Goal: Information Seeking & Learning: Learn about a topic

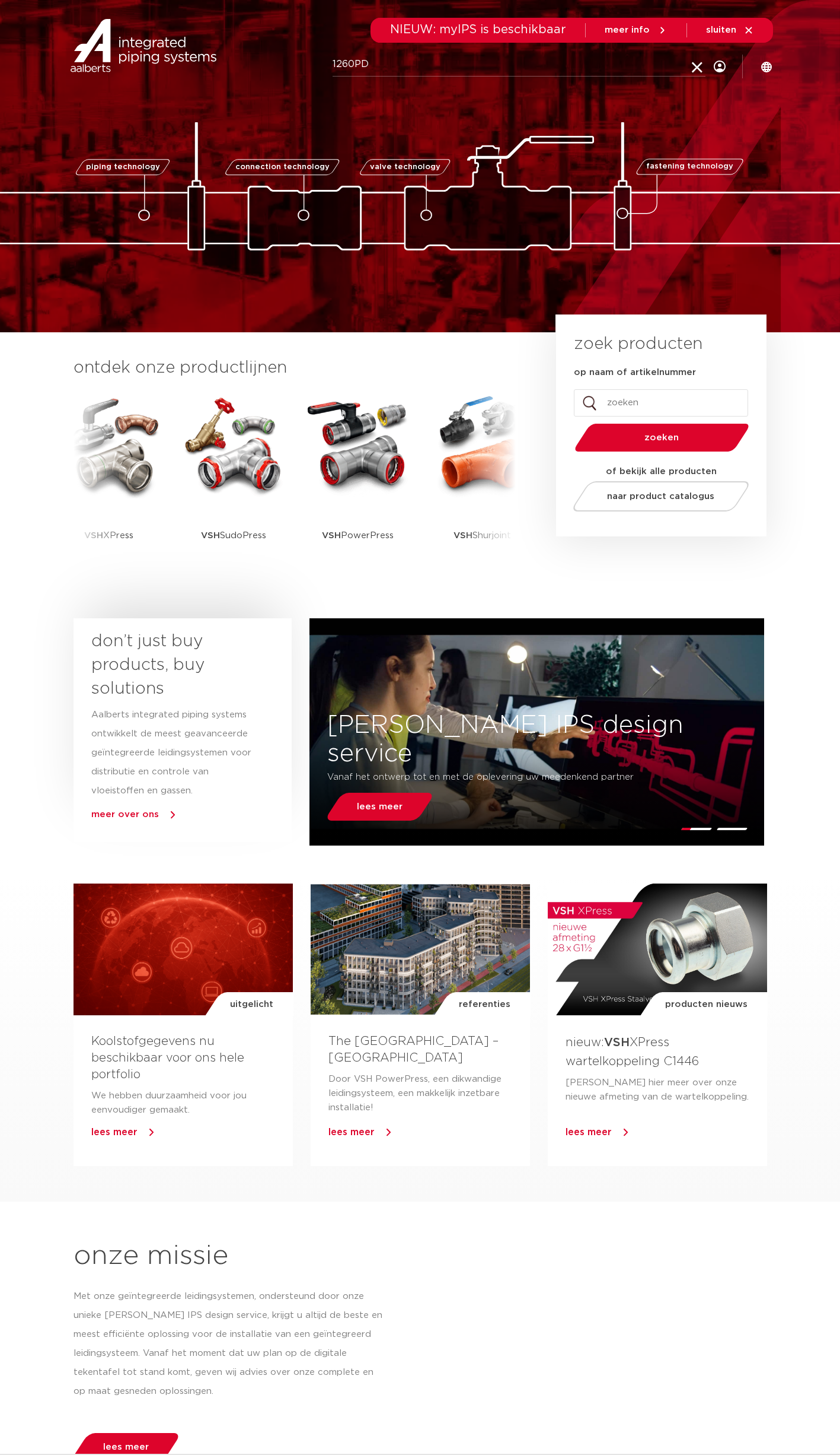
type input "1260PD"
click button "Zoeken" at bounding box center [0, 0] width 0 height 0
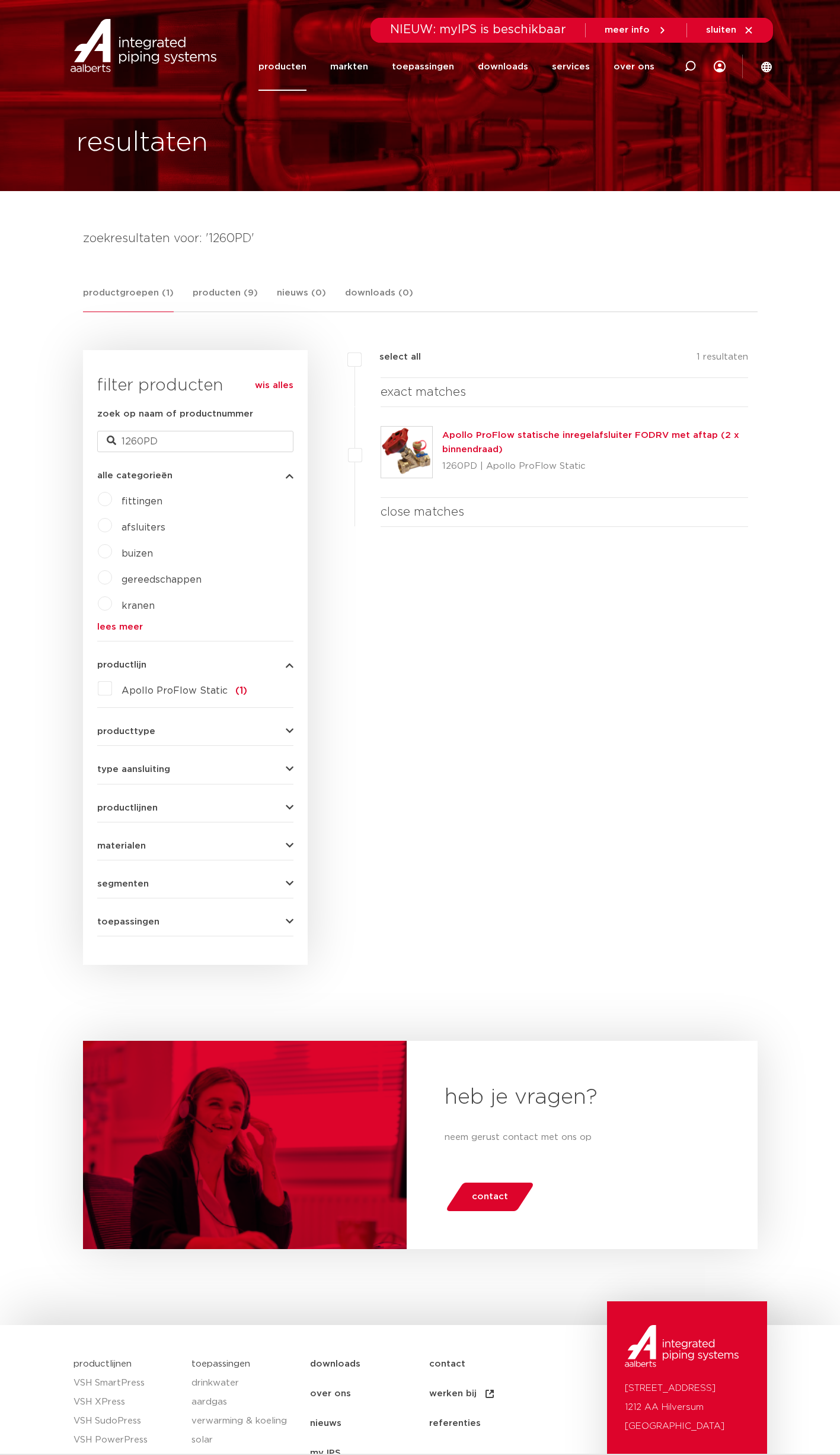
click at [565, 433] on link "Apollo ProFlow statische inregelafsluiter FODRV met aftap (2 x binnendraad)" at bounding box center [591, 442] width 297 height 23
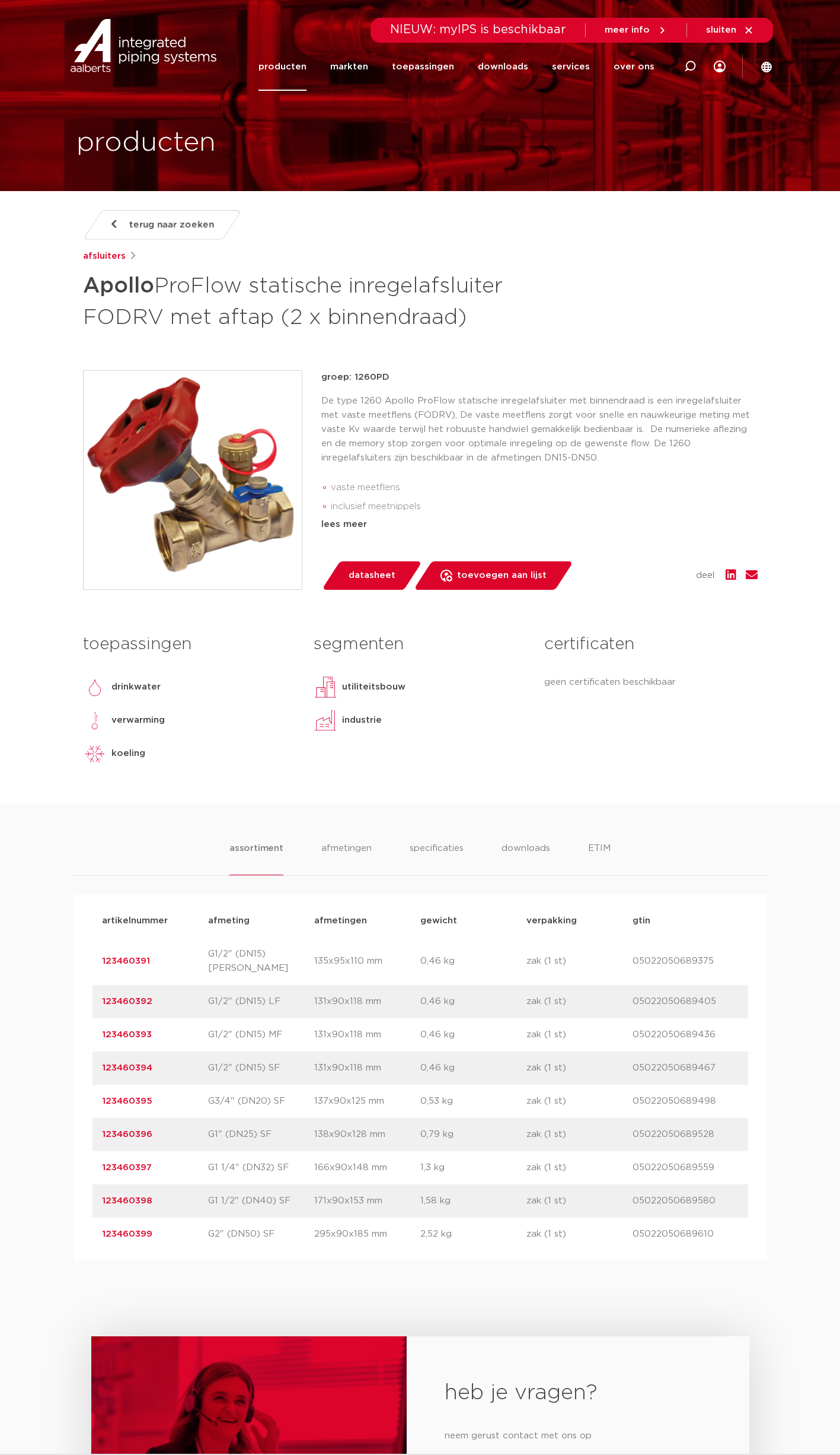
drag, startPoint x: 126, startPoint y: 1044, endPoint x: 128, endPoint y: 1052, distance: 8.2
click at [127, 1052] on div "artikelnummer 123460394 afmeting G1/2" (DN15) SF afmetingen 131x90x118 mm gewic…" at bounding box center [420, 1068] width 656 height 33
click at [128, 1063] on link "123460394" at bounding box center [127, 1068] width 51 height 9
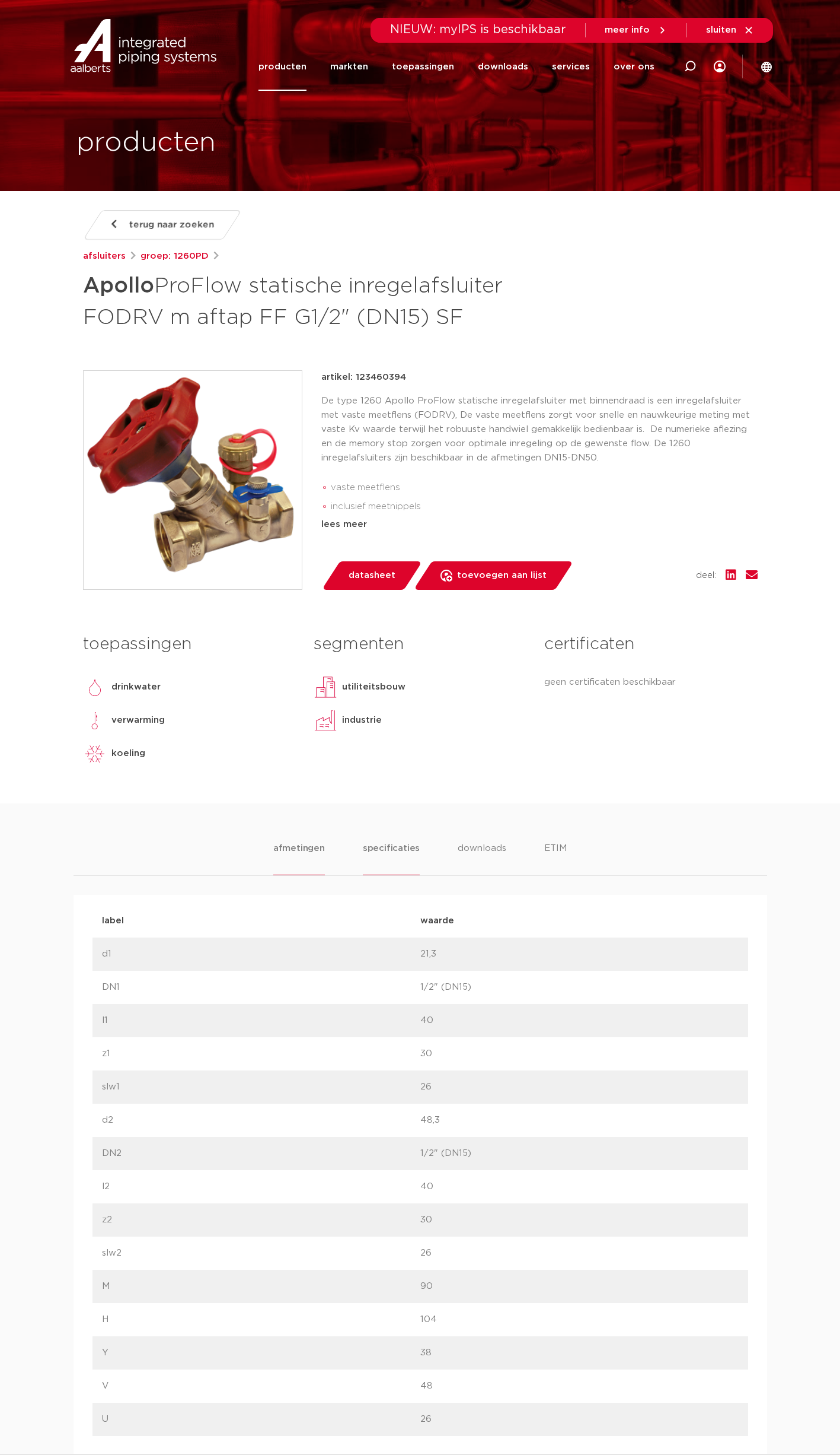
click at [407, 846] on li "specificaties" at bounding box center [391, 858] width 57 height 34
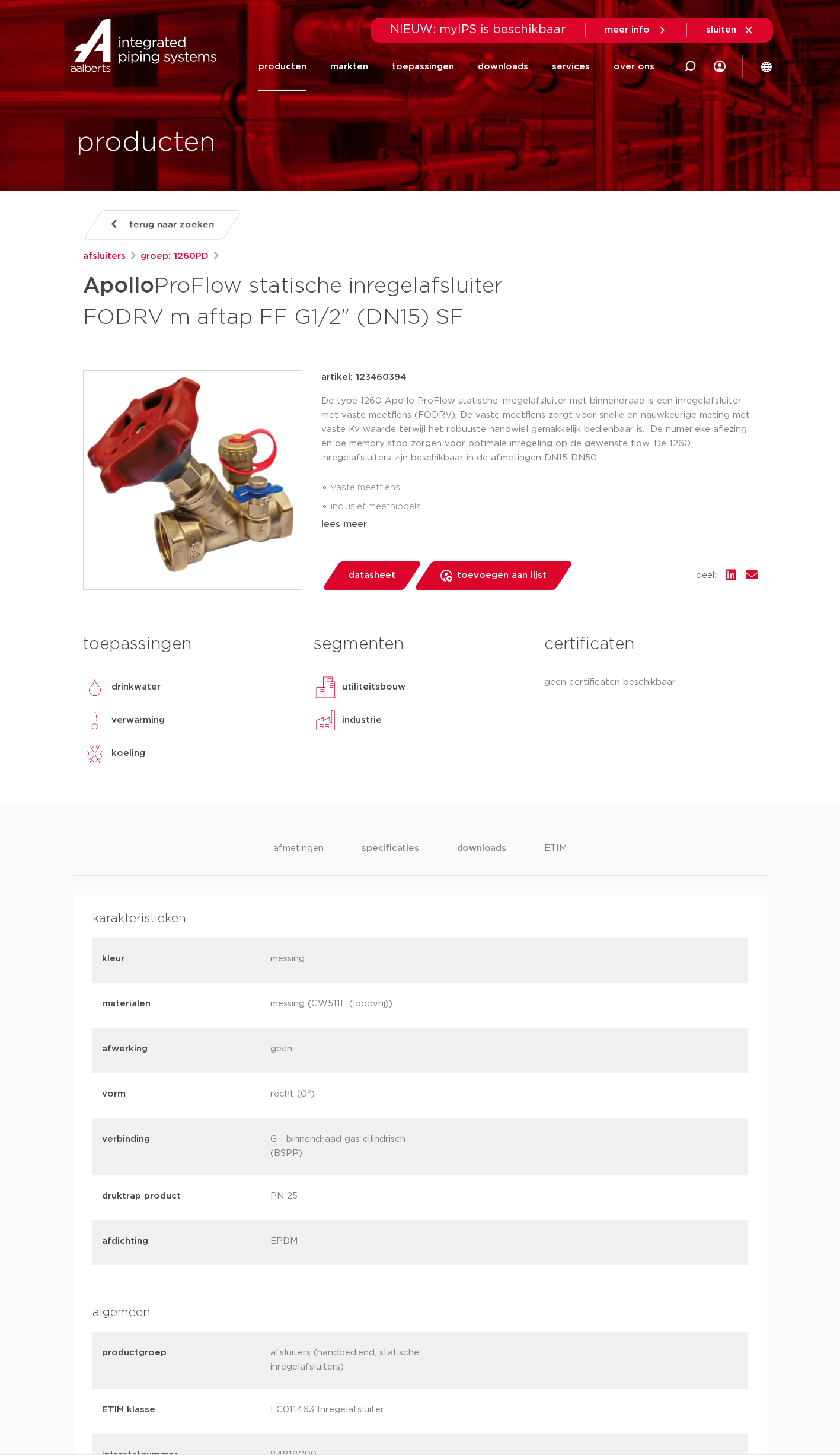
click at [481, 850] on li "downloads" at bounding box center [481, 858] width 49 height 34
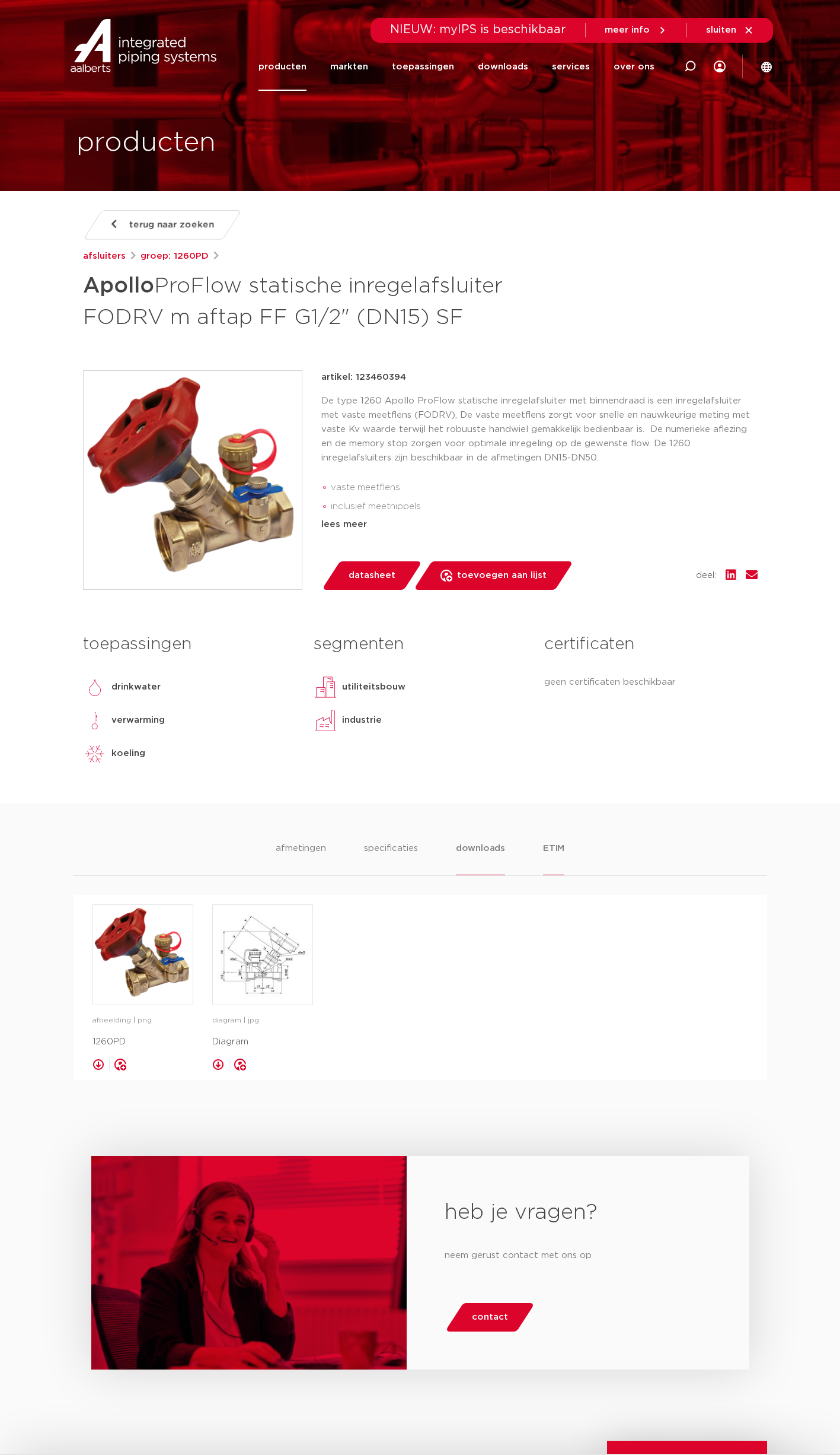
click at [556, 850] on li "ETIM" at bounding box center [553, 858] width 21 height 34
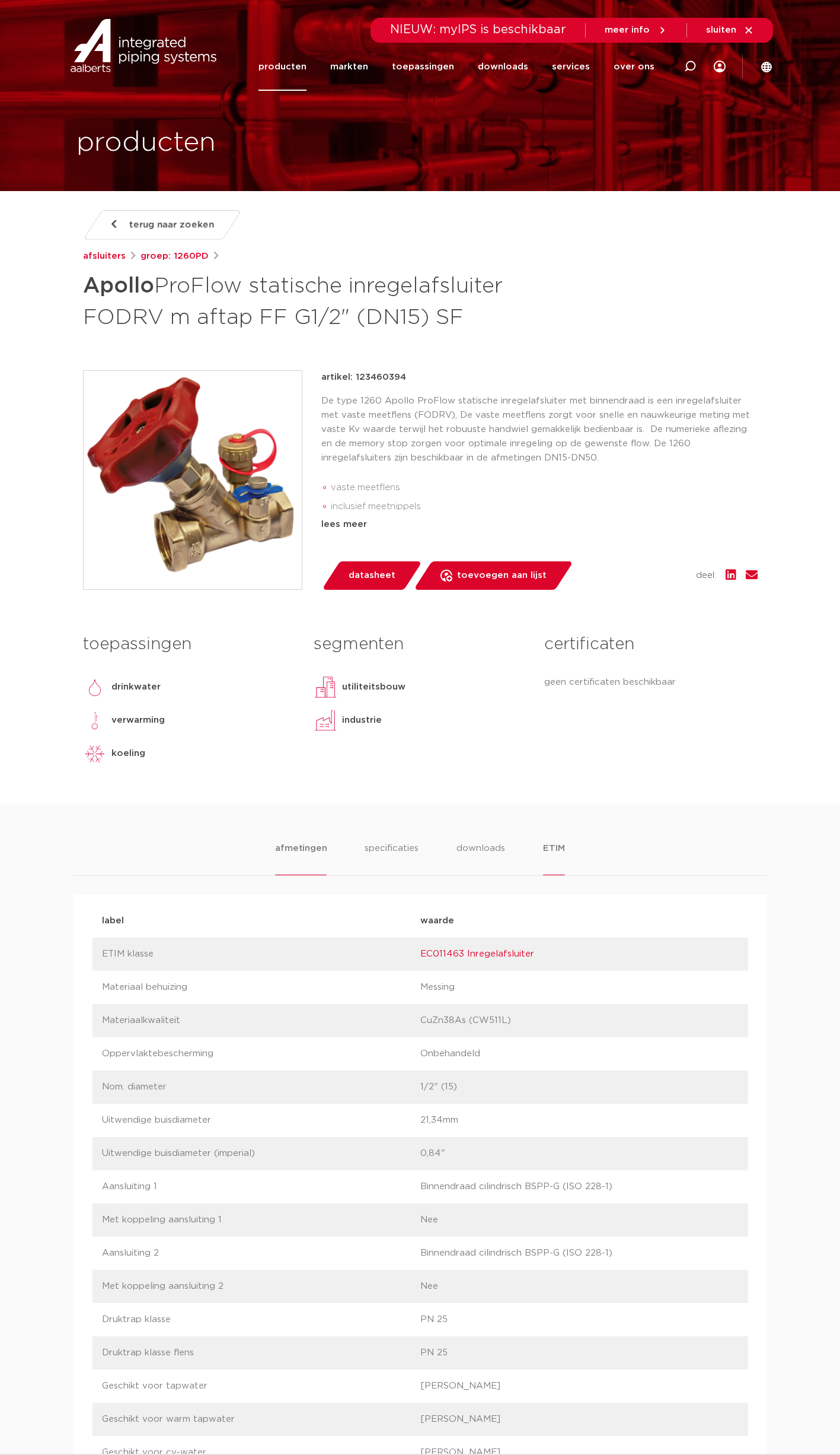
click at [298, 853] on li "afmetingen" at bounding box center [300, 858] width 51 height 34
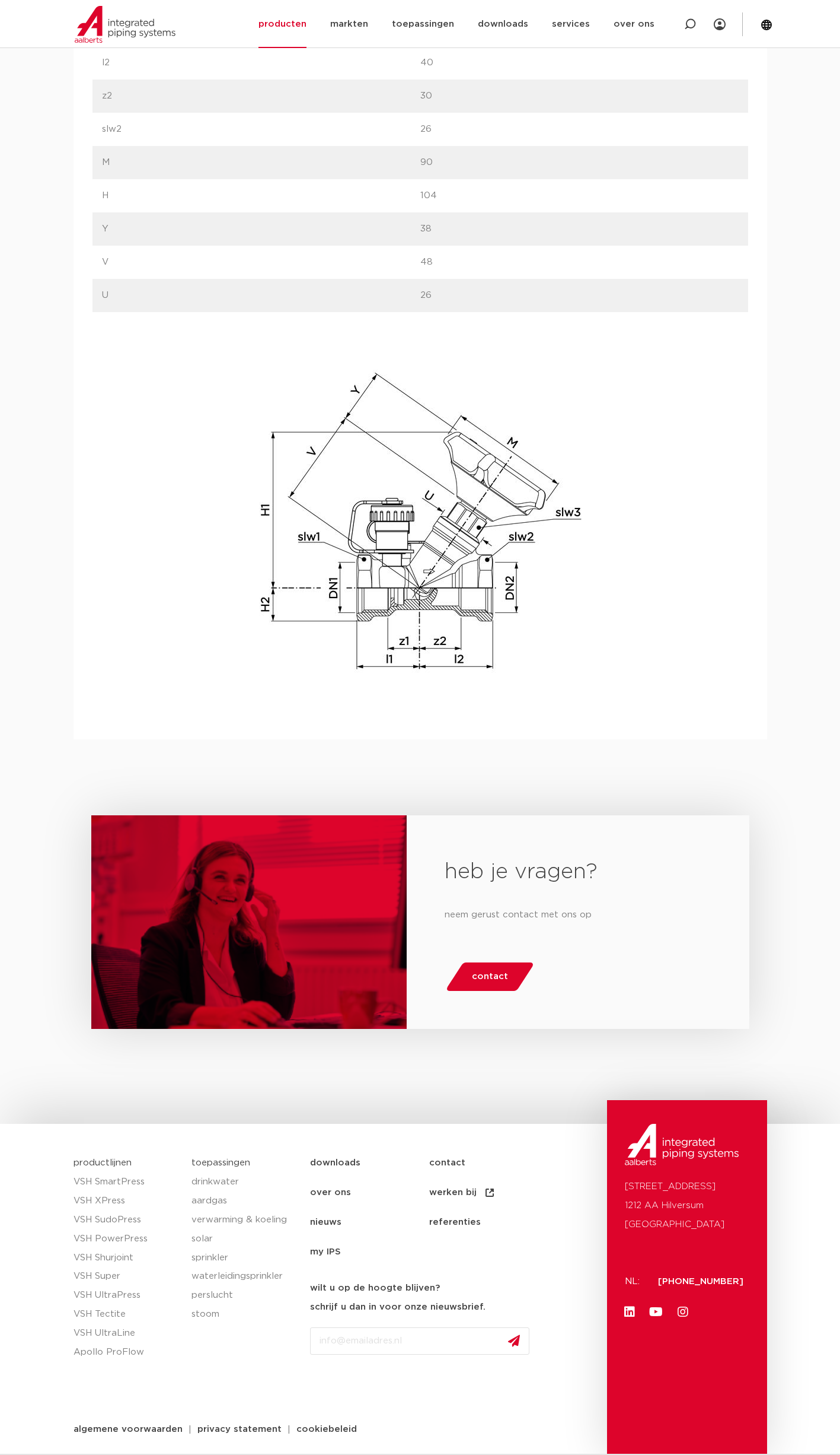
scroll to position [431, 0]
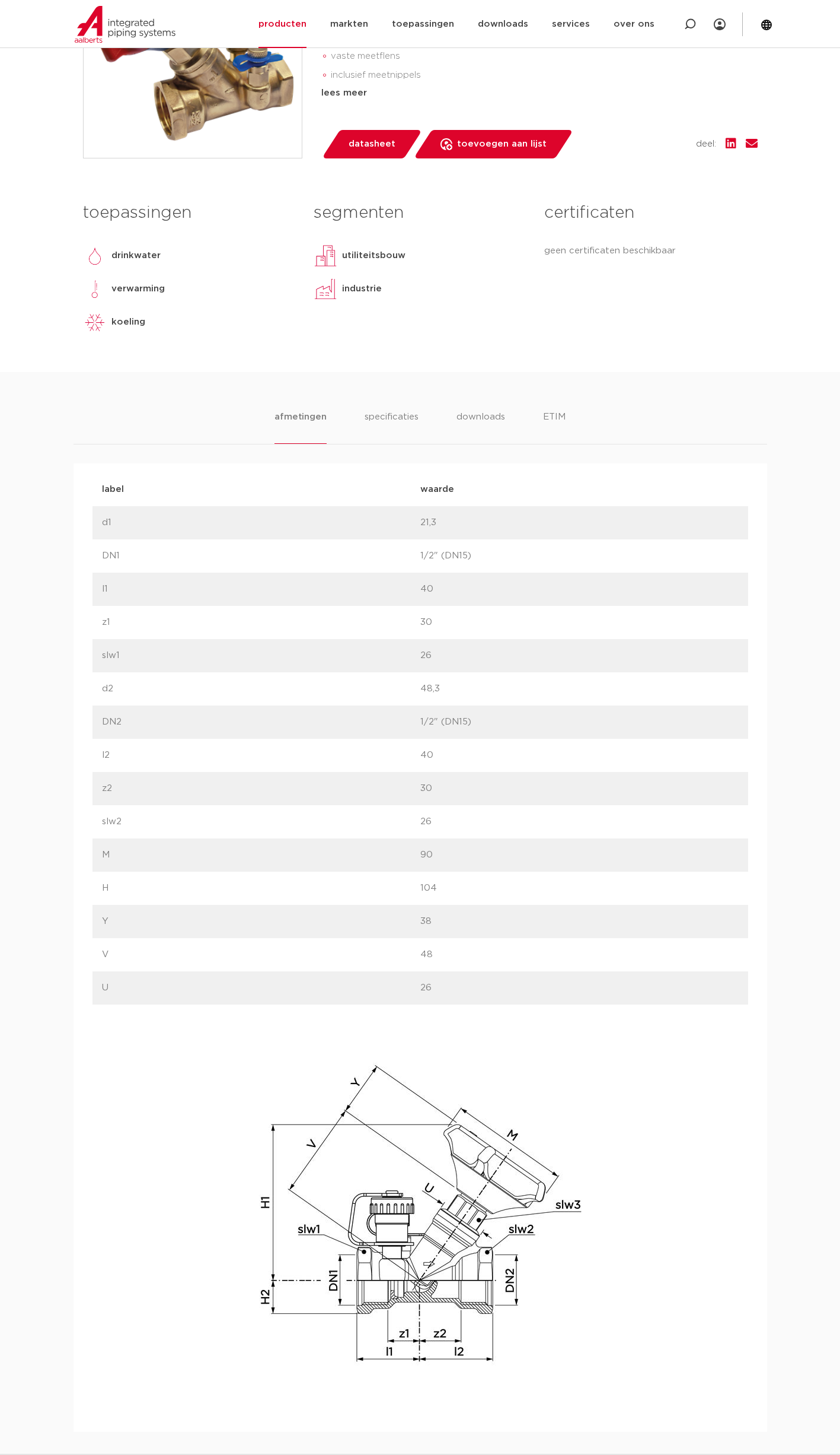
drag, startPoint x: 298, startPoint y: 853, endPoint x: 295, endPoint y: 843, distance: 10.4
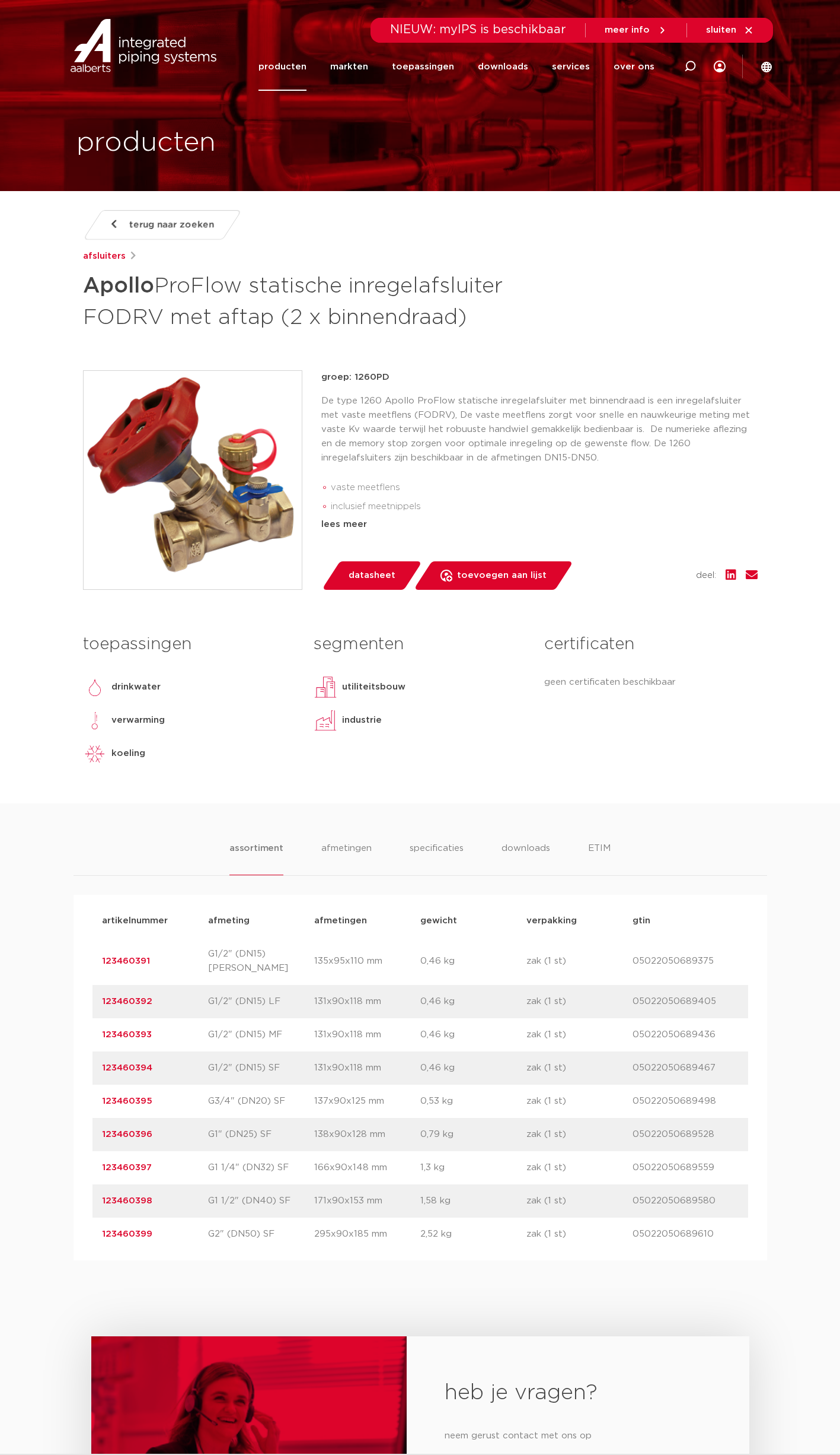
click at [287, 803] on div "assortiment afmetingen specificaties downloads ETIM assortiment afmetingen spec…" at bounding box center [420, 1031] width 840 height 457
click at [355, 849] on li "afmetingen" at bounding box center [346, 858] width 51 height 34
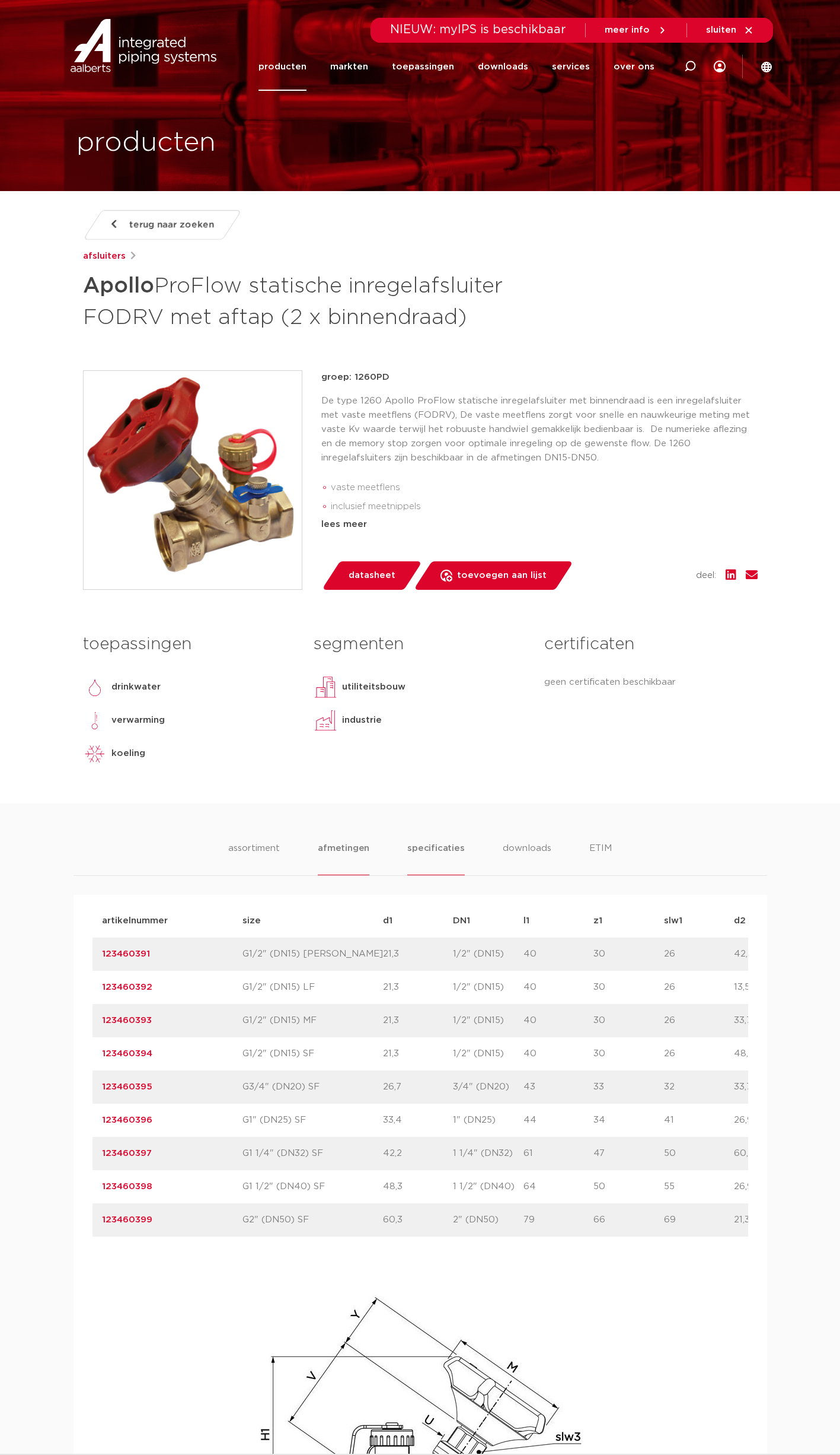
click at [447, 853] on li "specificaties" at bounding box center [436, 858] width 57 height 34
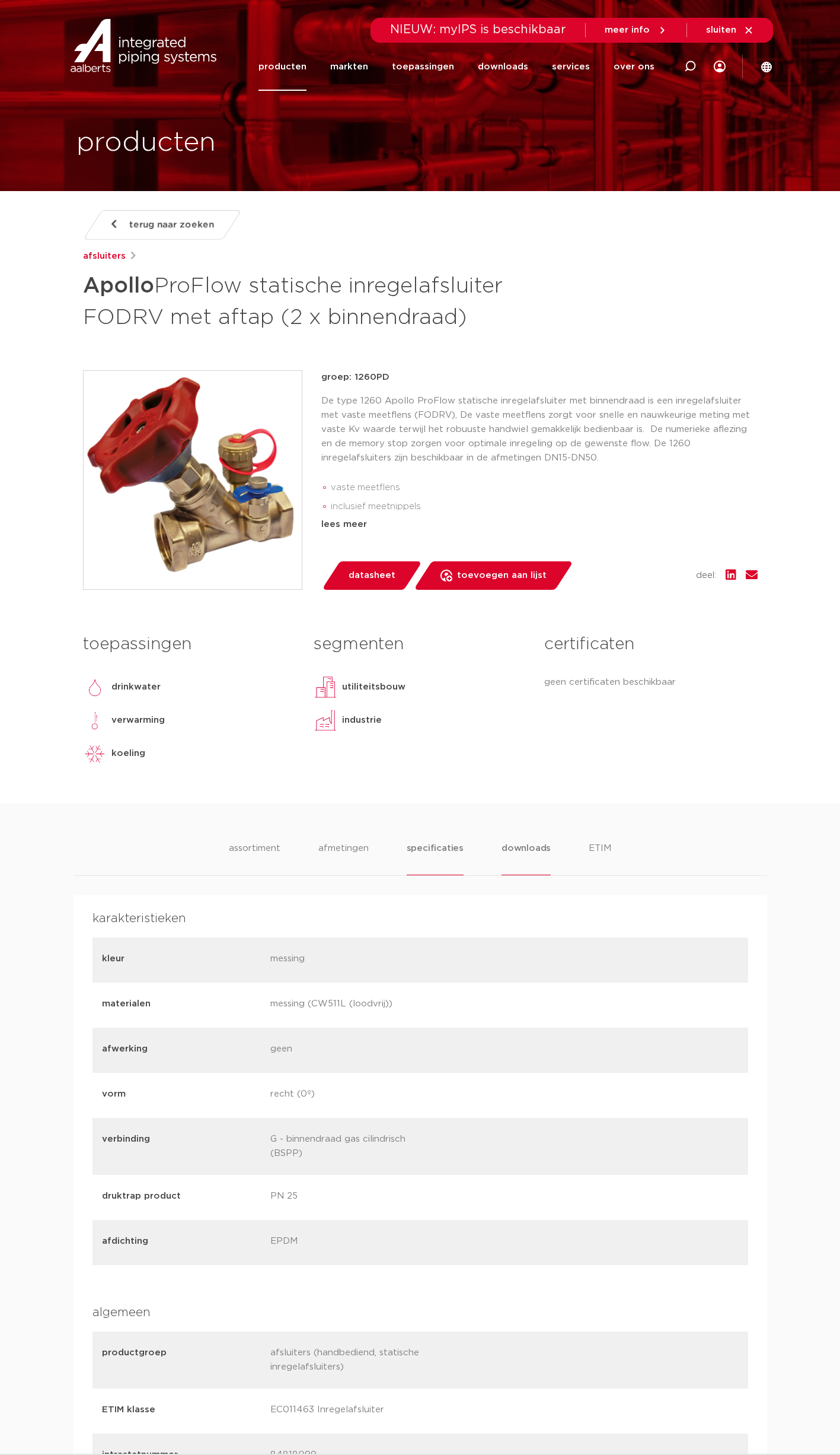
click at [517, 850] on li "downloads" at bounding box center [526, 858] width 49 height 34
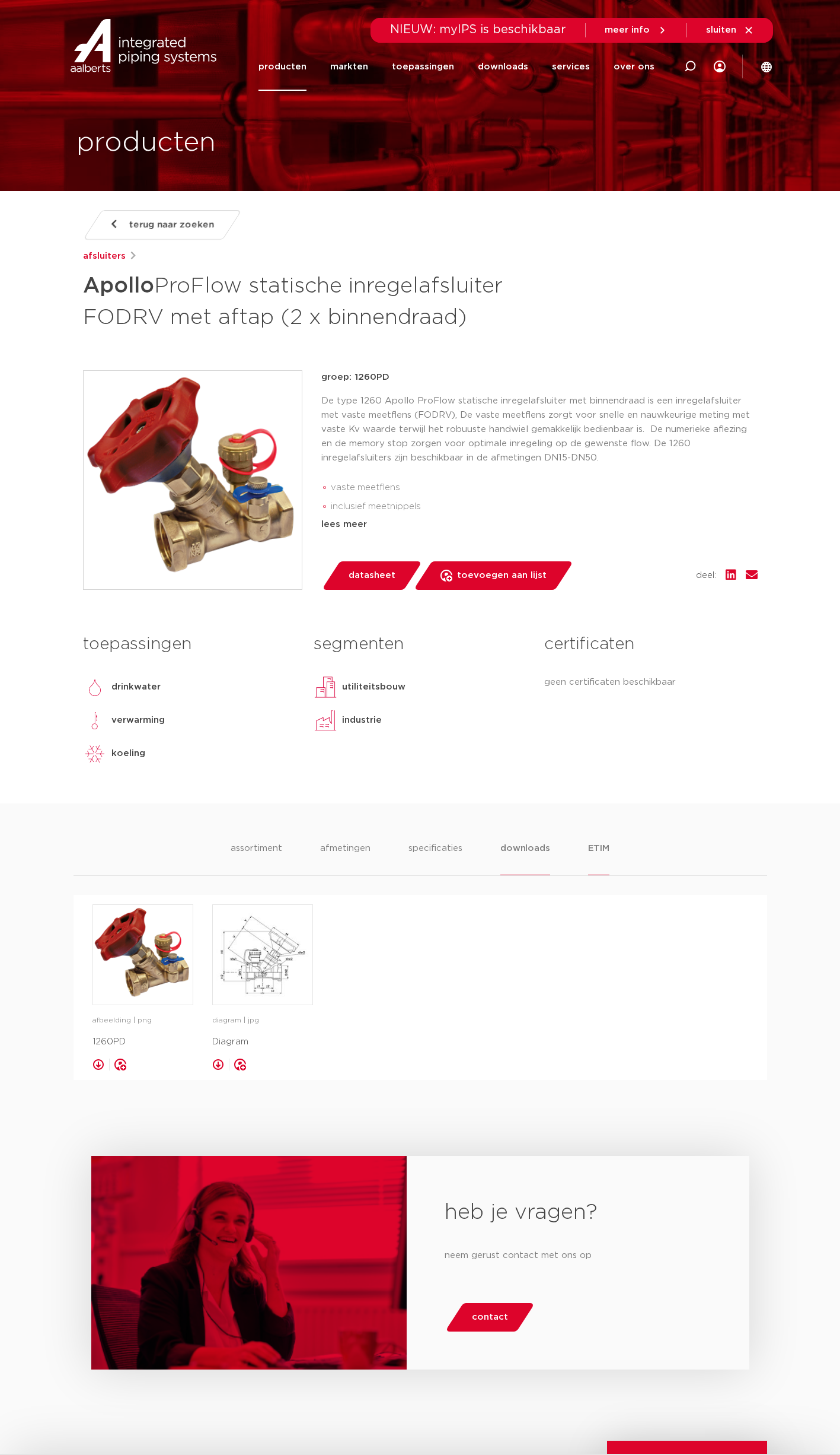
click at [602, 850] on li "ETIM" at bounding box center [598, 858] width 21 height 34
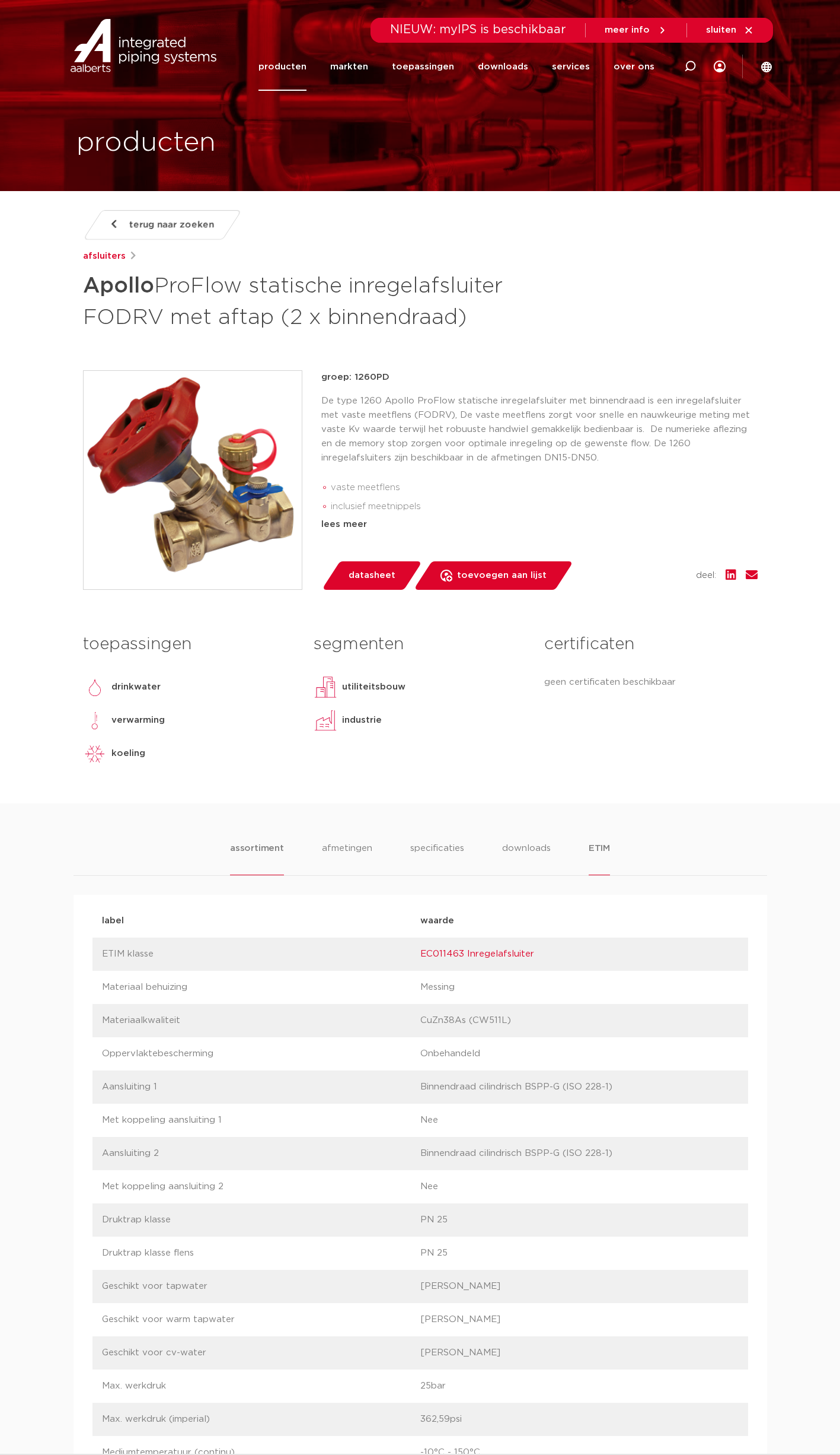
click at [273, 847] on li "assortiment" at bounding box center [257, 858] width 54 height 34
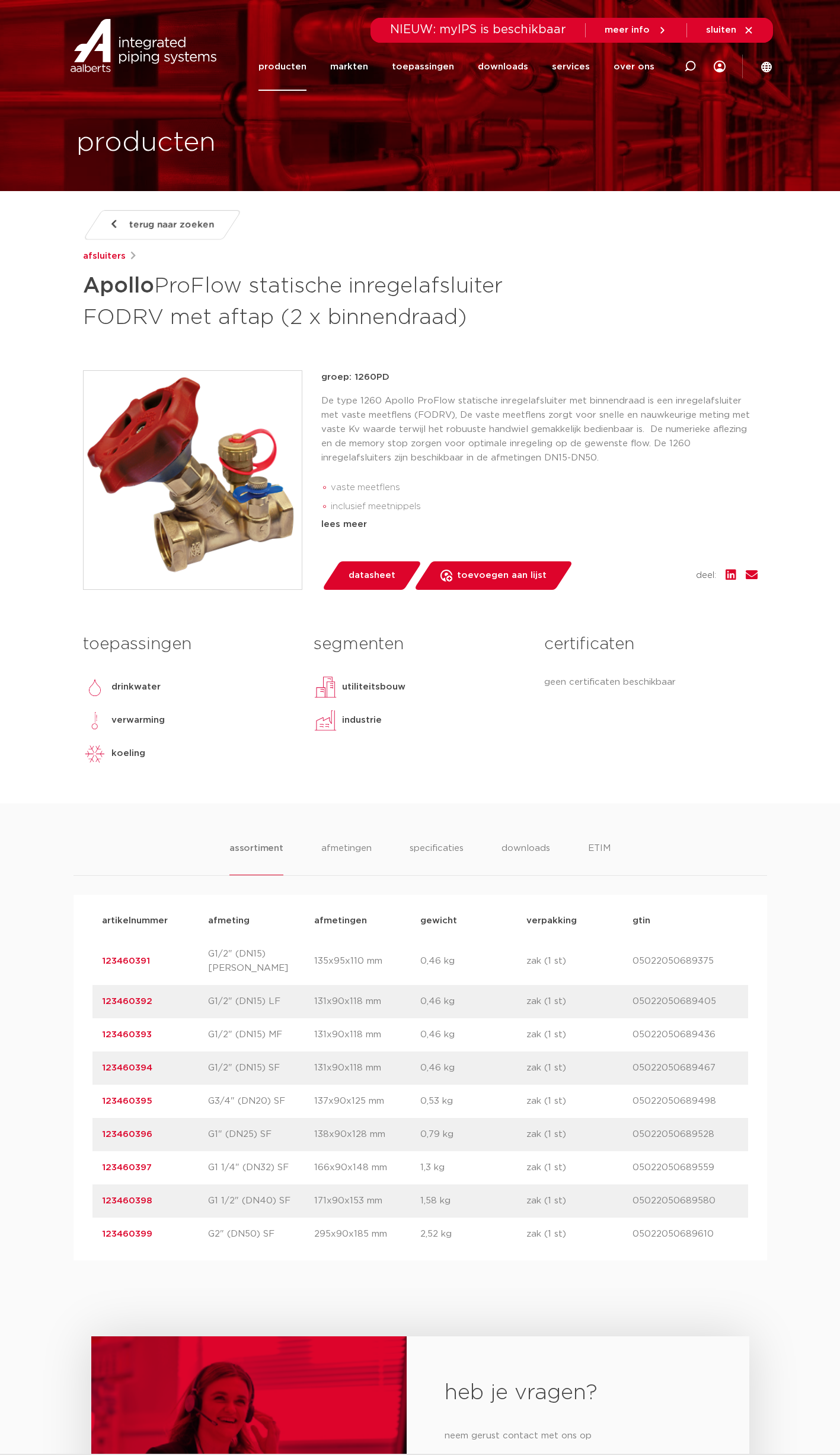
click at [157, 1288] on div "heb je vragen? neem gerust contact met ons op contact" at bounding box center [420, 1452] width 840 height 385
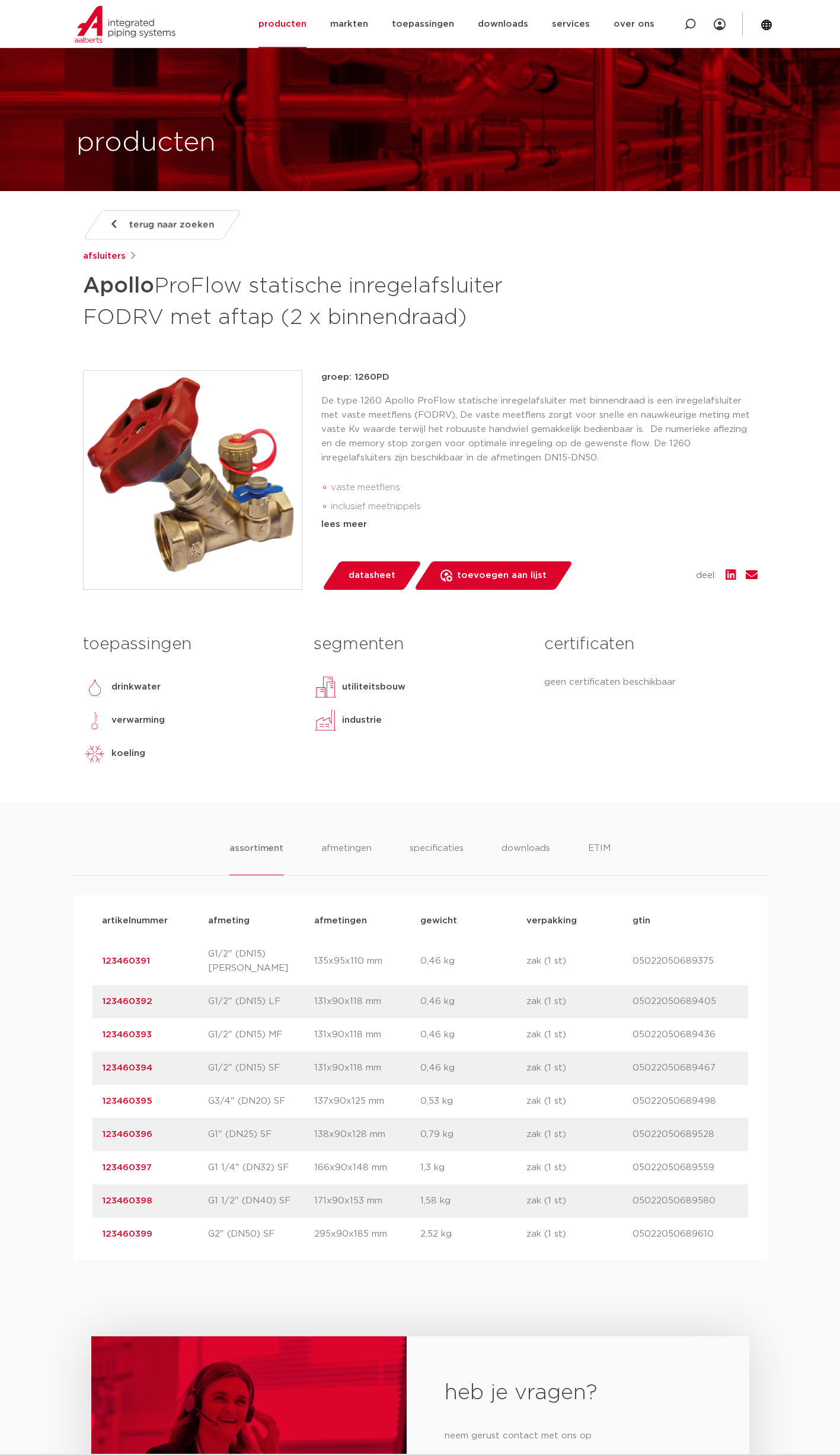
scroll to position [138, 0]
